Goal: Entertainment & Leisure: Consume media (video, audio)

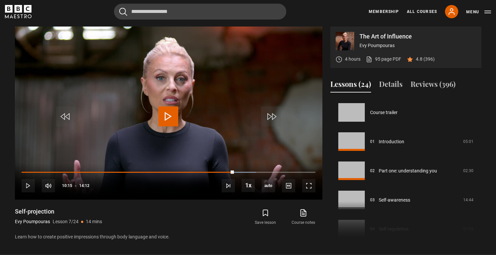
scroll to position [175, 0]
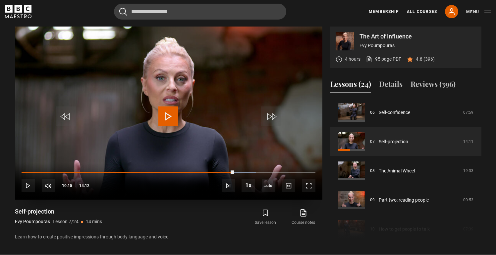
click at [166, 111] on span "Video Player" at bounding box center [168, 116] width 20 height 20
click at [28, 189] on span "Video Player" at bounding box center [28, 185] width 13 height 13
click at [163, 114] on span "Video Player" at bounding box center [168, 116] width 20 height 20
click at [174, 121] on span "Video Player" at bounding box center [168, 116] width 20 height 20
click at [170, 115] on span "Video Player" at bounding box center [168, 116] width 20 height 20
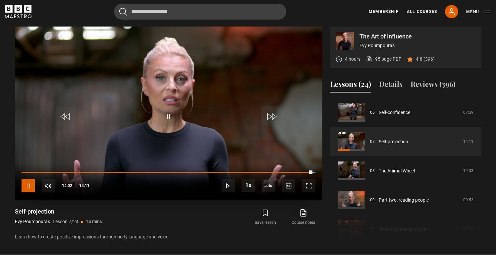
click at [30, 188] on span "Video Player" at bounding box center [28, 185] width 13 height 13
click at [167, 115] on span "Video Player" at bounding box center [168, 116] width 20 height 20
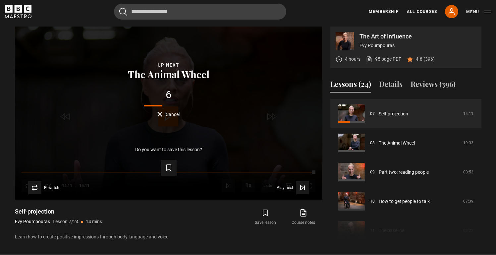
scroll to position [209, 0]
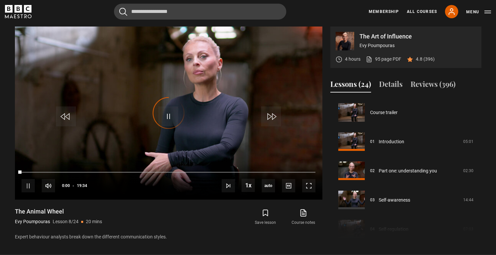
scroll to position [204, 0]
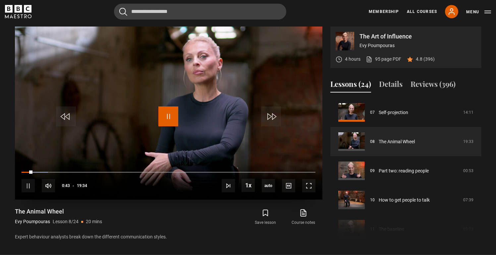
click at [170, 117] on span "Video Player" at bounding box center [168, 116] width 20 height 20
click at [163, 118] on span "Video Player" at bounding box center [168, 116] width 20 height 20
click at [168, 115] on span "Video Player" at bounding box center [168, 116] width 20 height 20
click at [167, 119] on span "Video Player" at bounding box center [168, 116] width 20 height 20
click at [164, 115] on span "Video Player" at bounding box center [168, 116] width 20 height 20
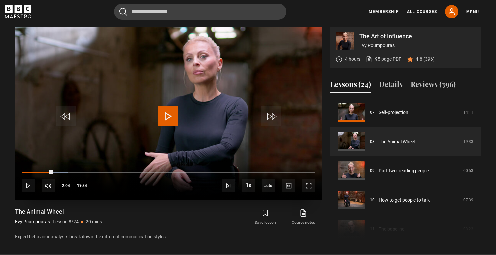
click at [176, 122] on span "Video Player" at bounding box center [168, 116] width 20 height 20
click at [27, 186] on span "Video Player" at bounding box center [28, 185] width 13 height 13
click at [169, 114] on span "Video Player" at bounding box center [168, 116] width 20 height 20
click at [30, 184] on span "Video Player" at bounding box center [28, 185] width 13 height 13
